Goal: Obtain resource: Download file/media

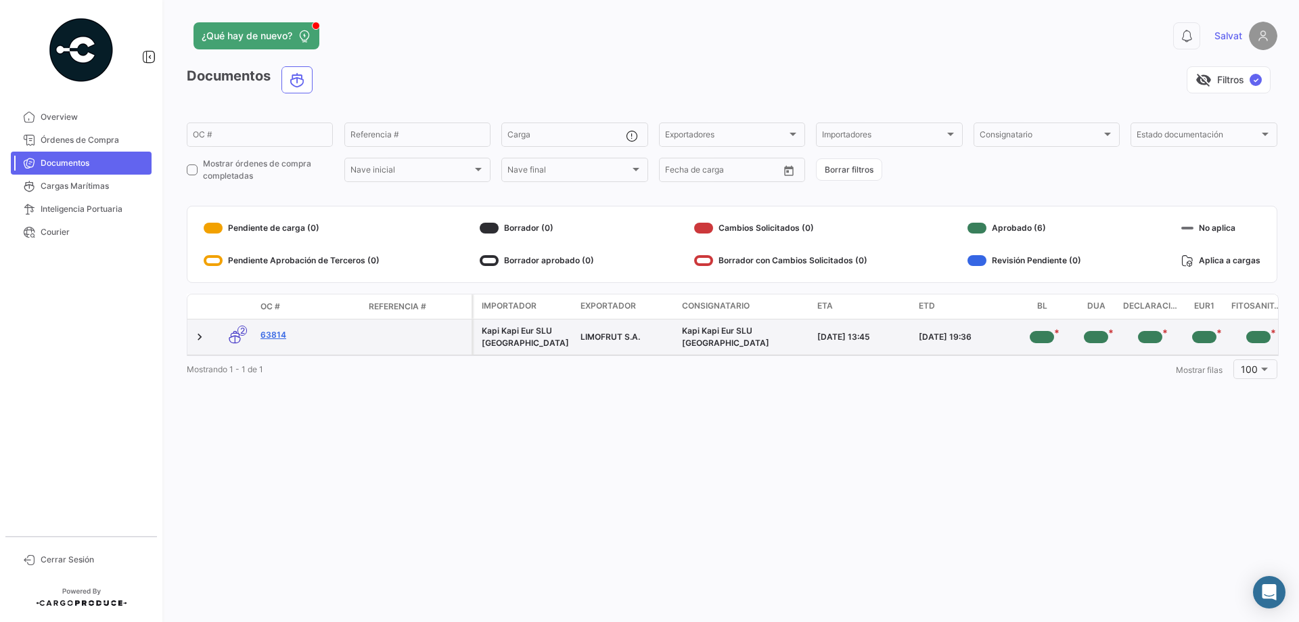
click at [274, 336] on link "63814" at bounding box center [309, 335] width 97 height 12
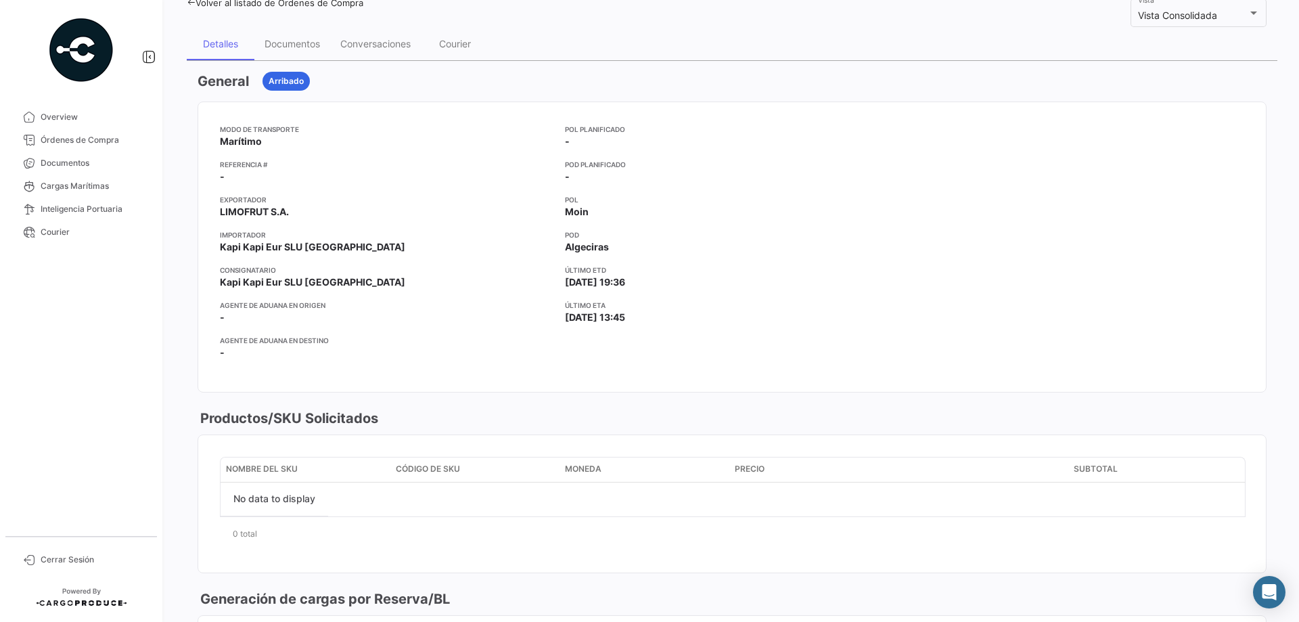
scroll to position [68, 0]
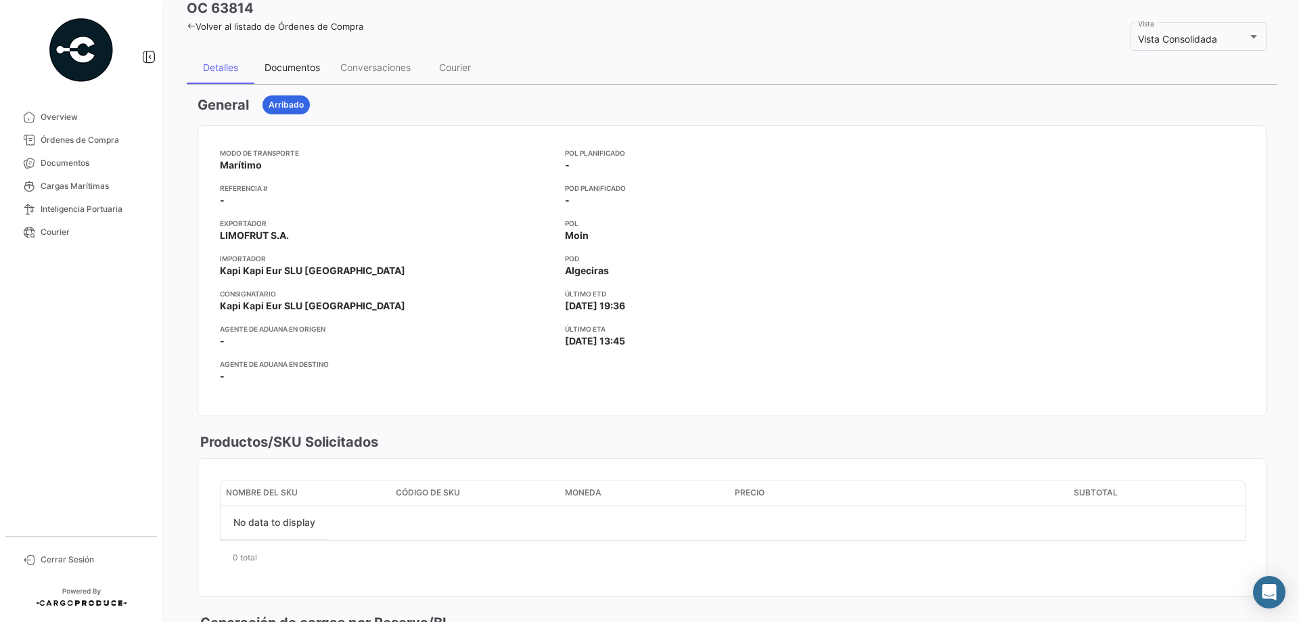
click at [278, 72] on div "Documentos" at bounding box center [292, 68] width 55 height 12
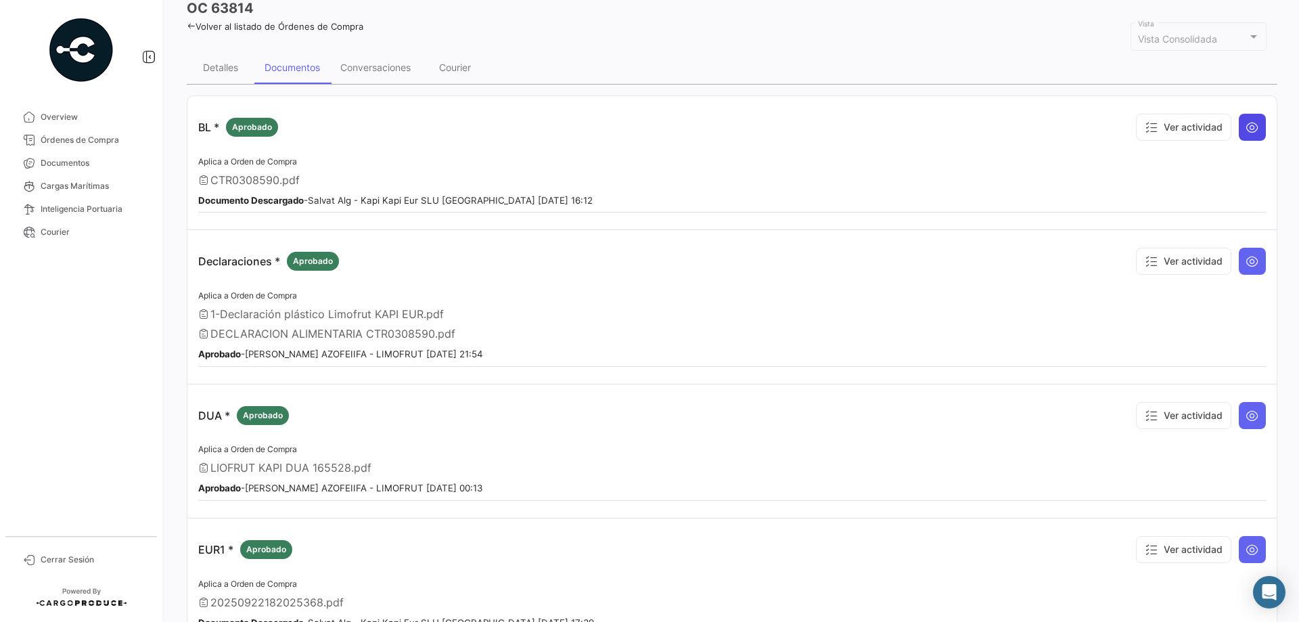
click at [1239, 131] on button at bounding box center [1252, 127] width 27 height 27
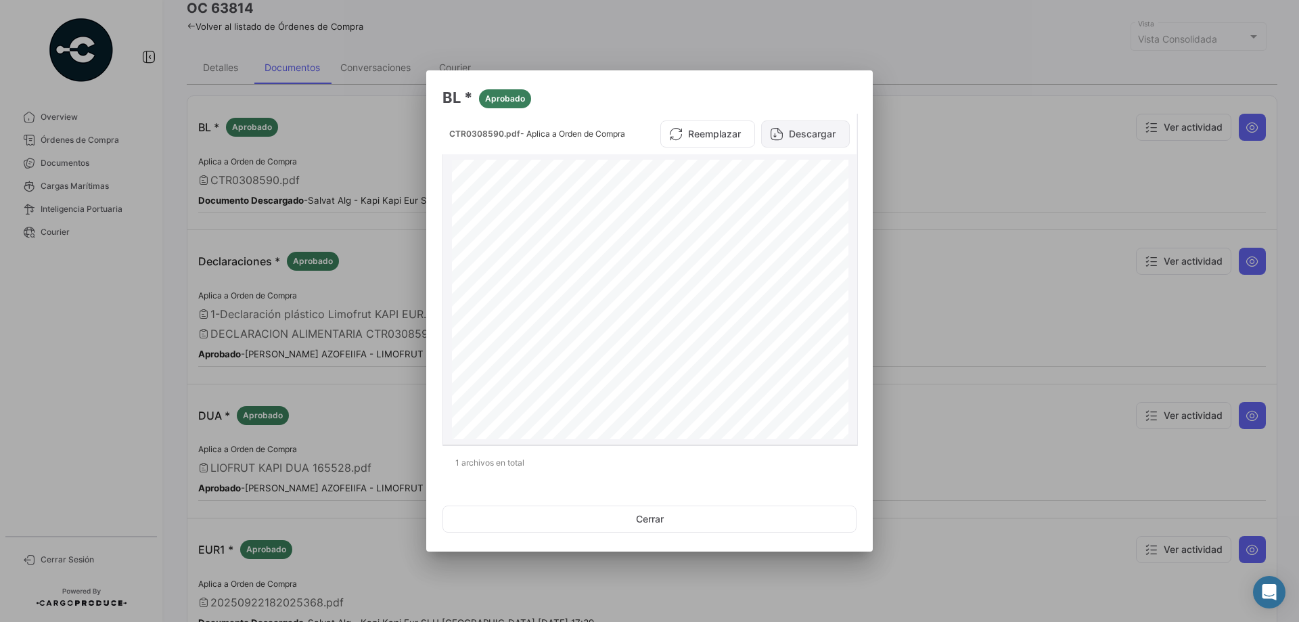
click at [810, 131] on button "Descargar" at bounding box center [805, 133] width 89 height 27
click at [861, 143] on mat-dialog-content "CTR0308590.pdf - Aplica a Orden de Compra Reemplazar Descargar SEGU9509220 1 x …" at bounding box center [649, 297] width 447 height 367
click at [669, 521] on button "Cerrar" at bounding box center [650, 518] width 414 height 27
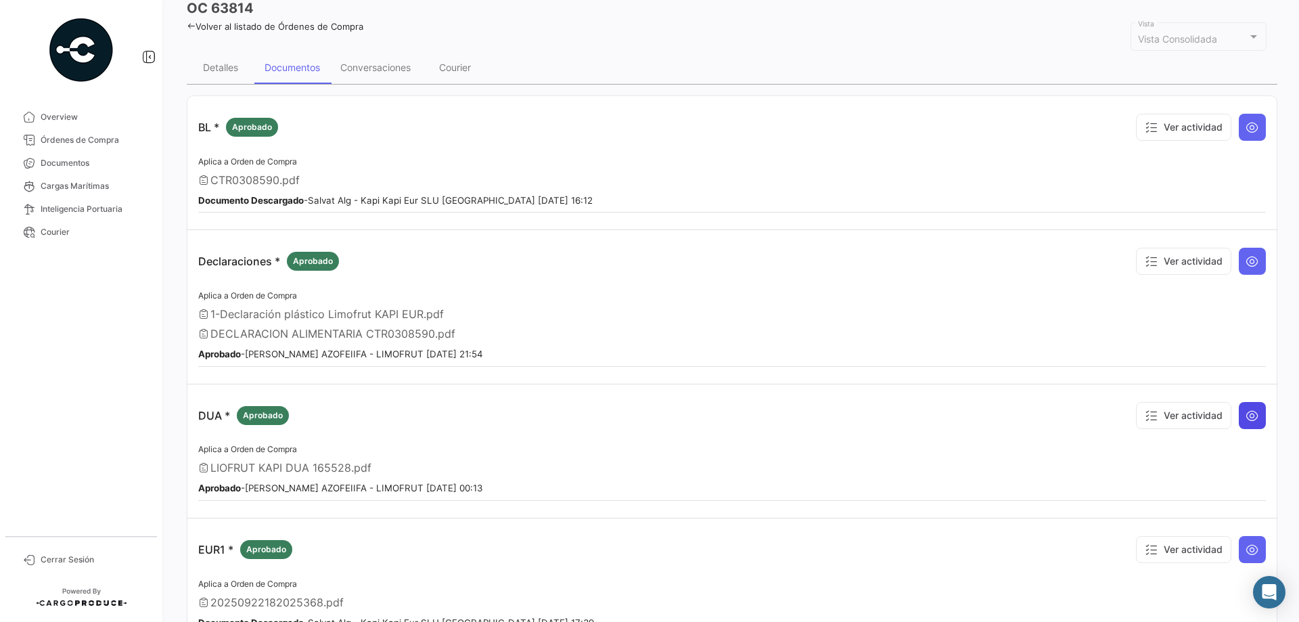
click at [1248, 417] on icon at bounding box center [1253, 416] width 14 height 14
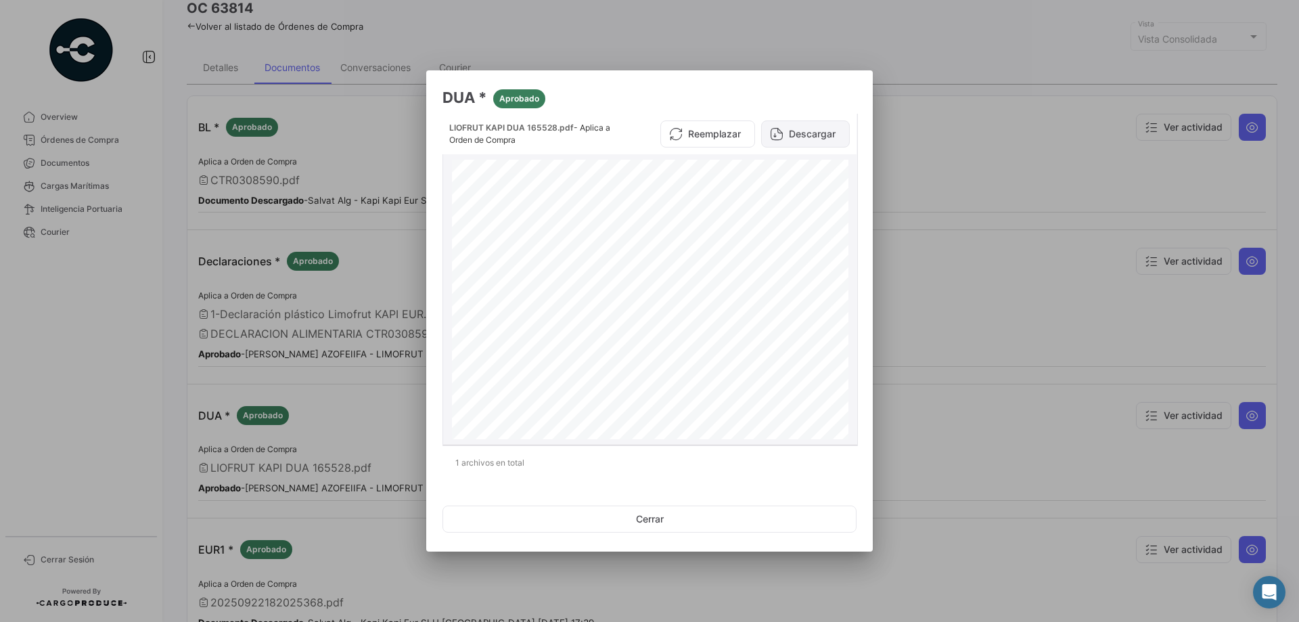
click at [808, 139] on button "Descargar" at bounding box center [805, 133] width 89 height 27
click at [661, 522] on button "Cerrar" at bounding box center [650, 518] width 414 height 27
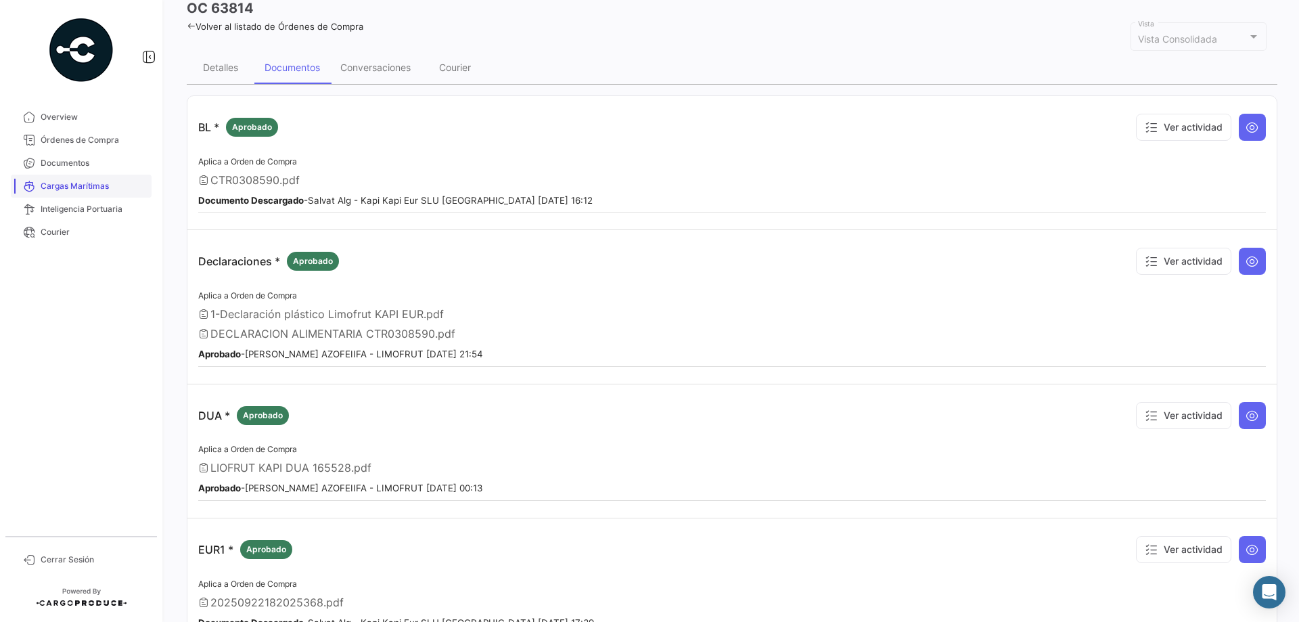
click at [92, 182] on span "Cargas Marítimas" at bounding box center [94, 186] width 106 height 12
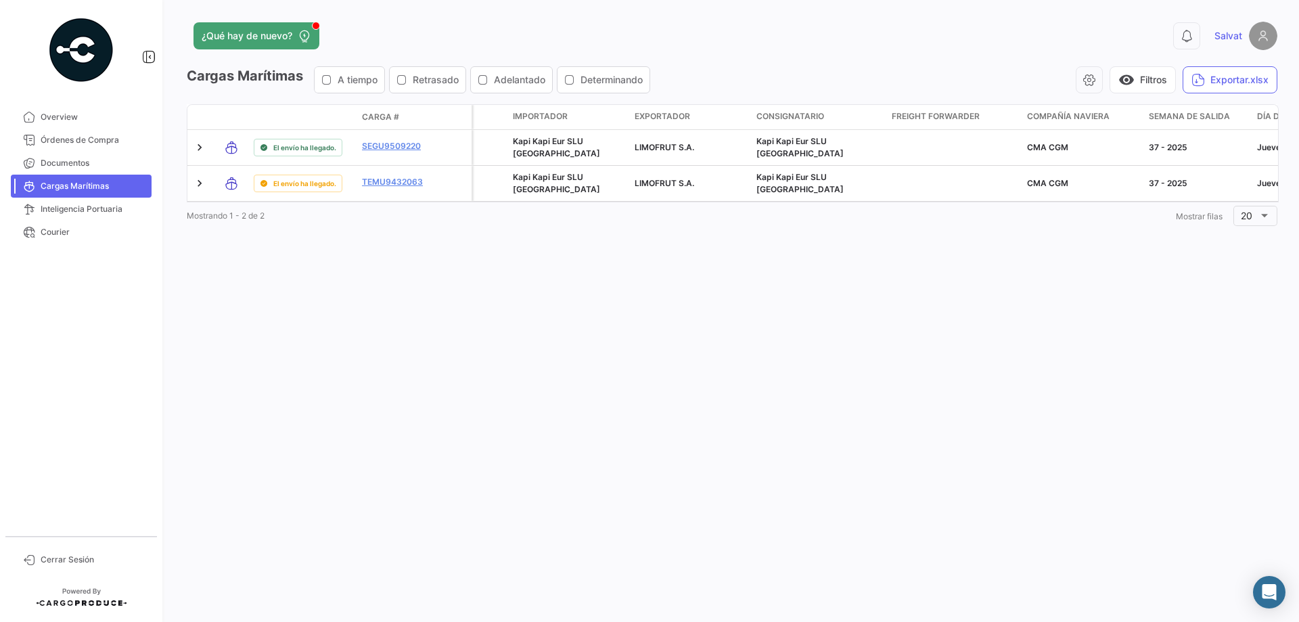
click at [73, 66] on img at bounding box center [81, 50] width 68 height 68
click at [51, 110] on link "Overview" at bounding box center [81, 117] width 141 height 23
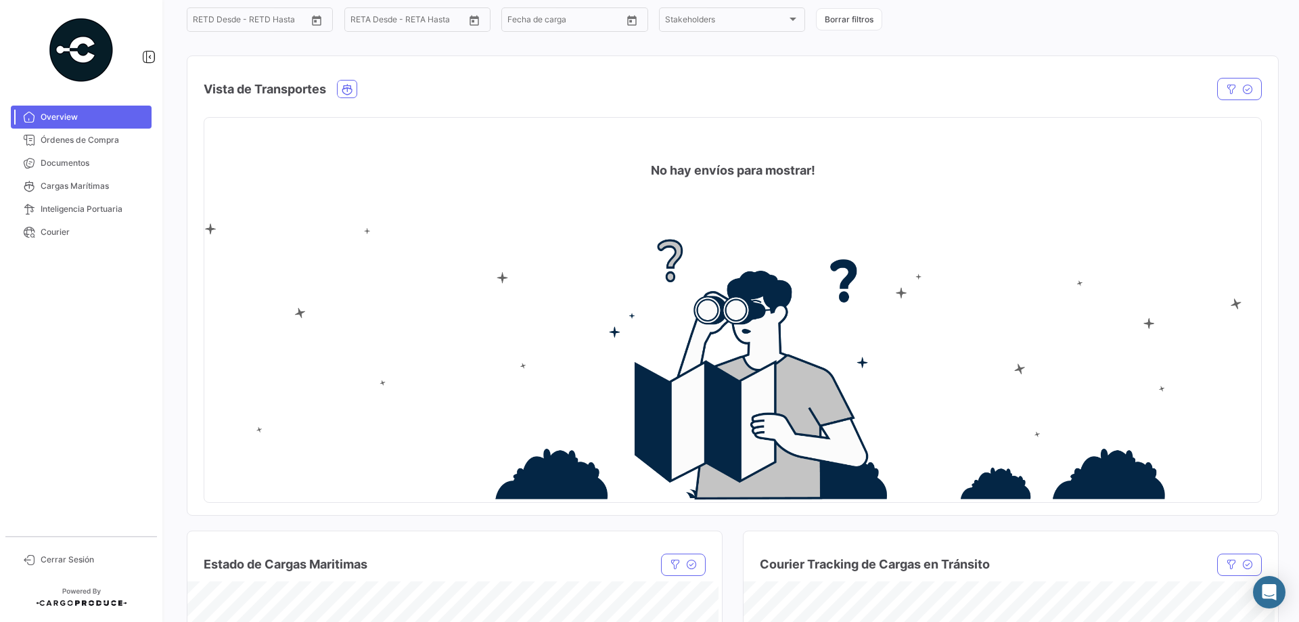
scroll to position [135, 0]
